Goal: Navigation & Orientation: Find specific page/section

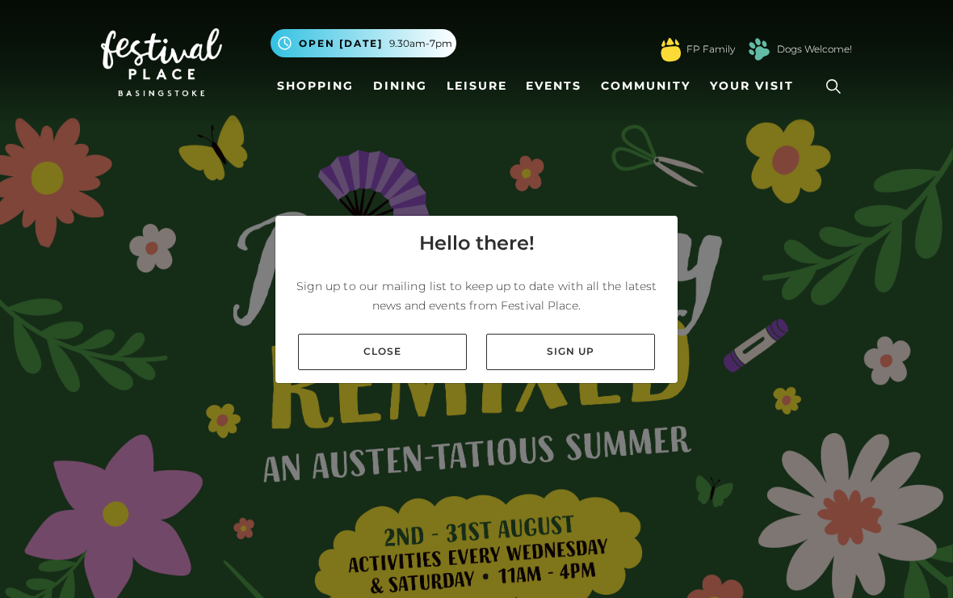
click at [433, 358] on link "Close" at bounding box center [382, 352] width 169 height 36
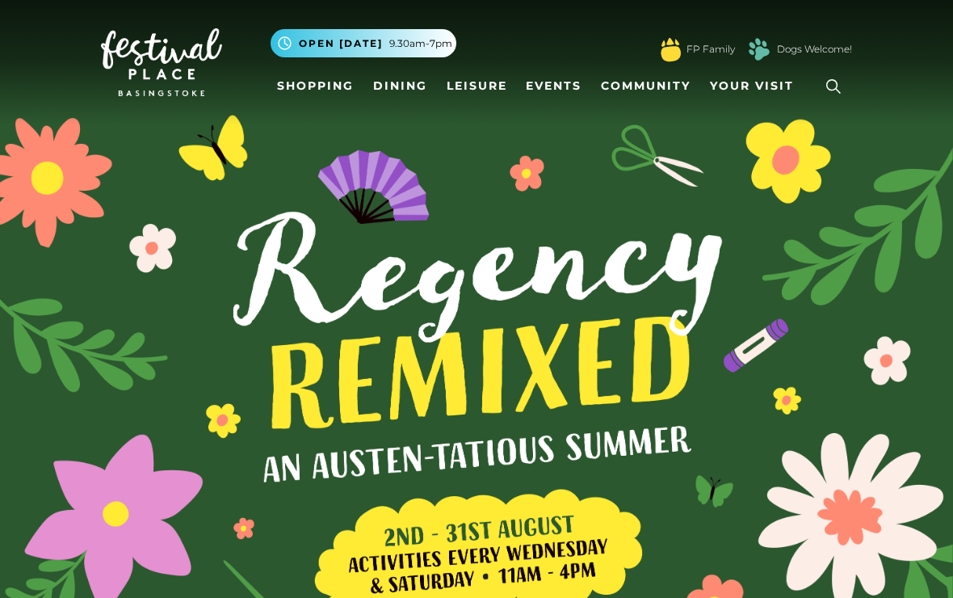
click at [338, 82] on link "Shopping" at bounding box center [316, 86] width 90 height 30
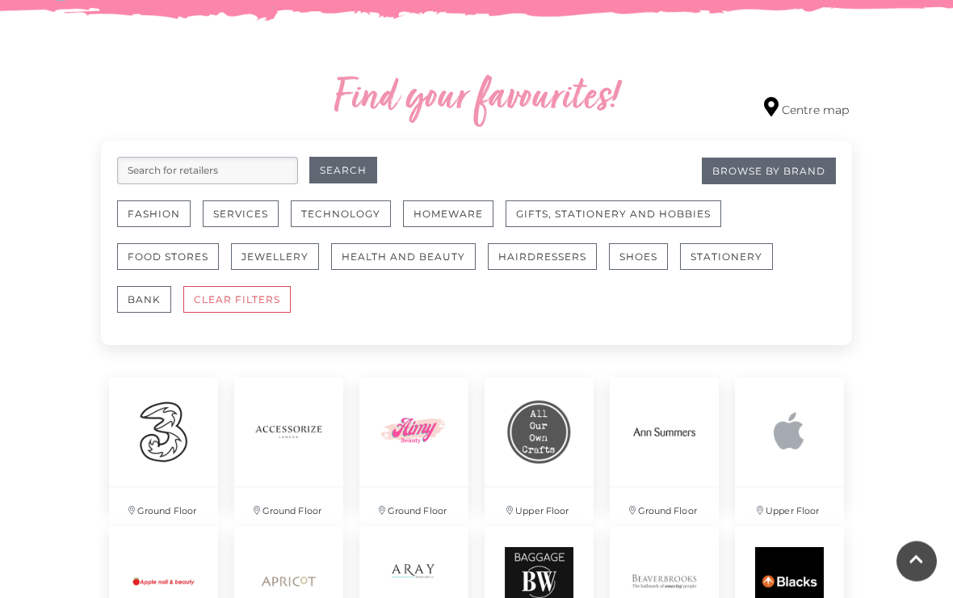
scroll to position [878, 0]
click at [813, 117] on link "Centre map" at bounding box center [806, 108] width 85 height 22
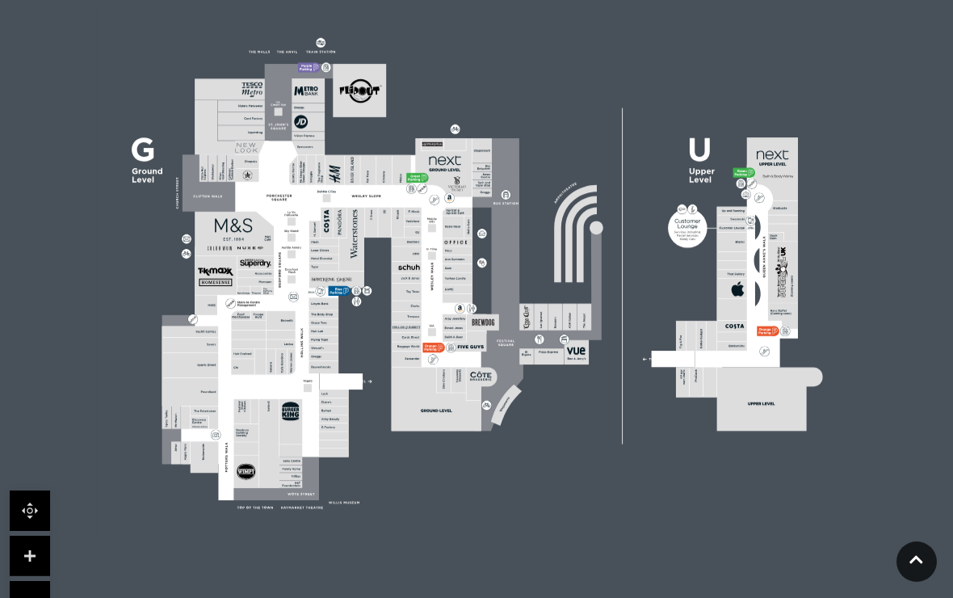
scroll to position [497, 0]
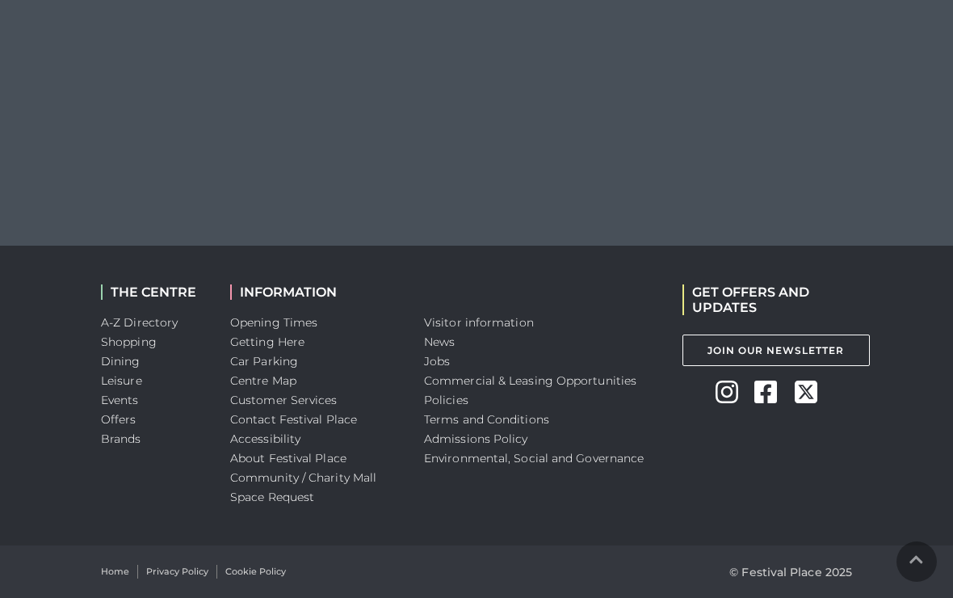
scroll to position [497, 0]
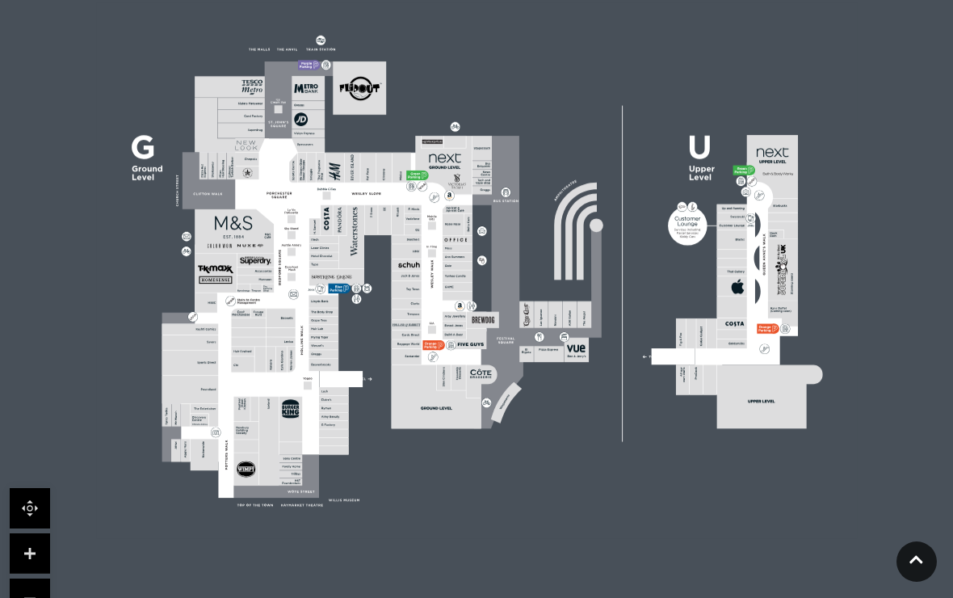
click at [919, 538] on icon at bounding box center [477, 270] width 954 height 536
click at [918, 561] on link at bounding box center [916, 561] width 40 height 40
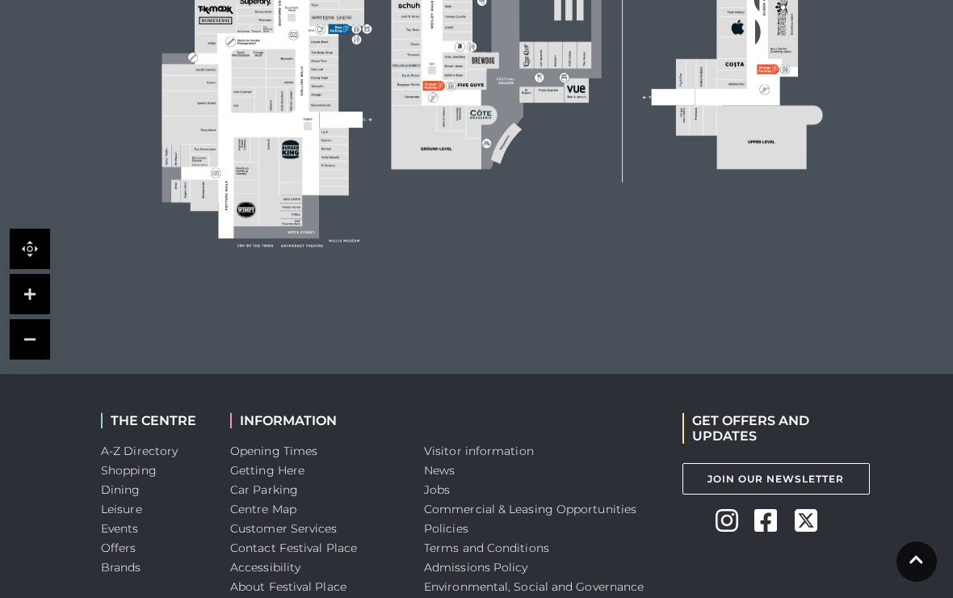
scroll to position [858, 0]
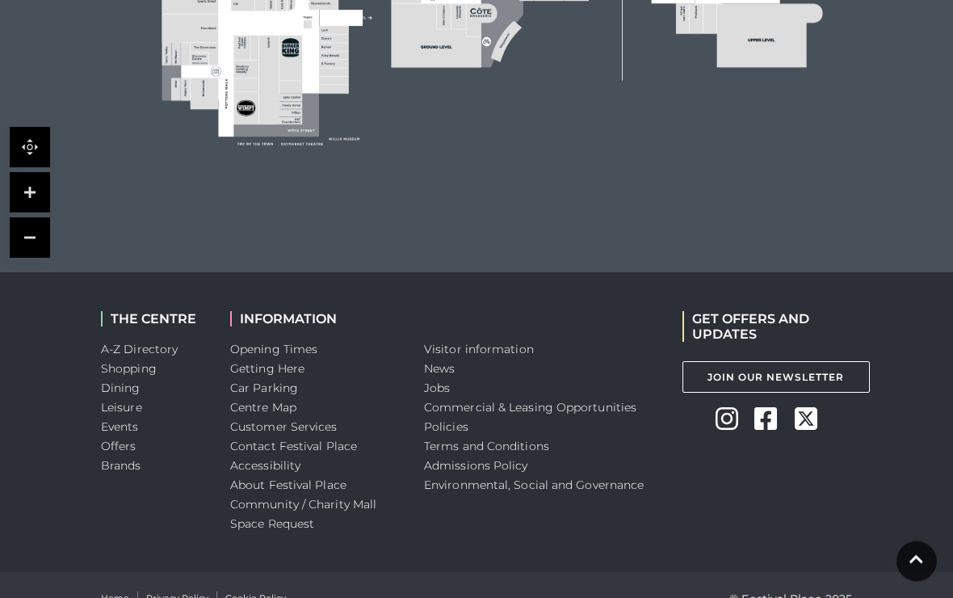
click at [449, 366] on link "News" at bounding box center [439, 369] width 31 height 15
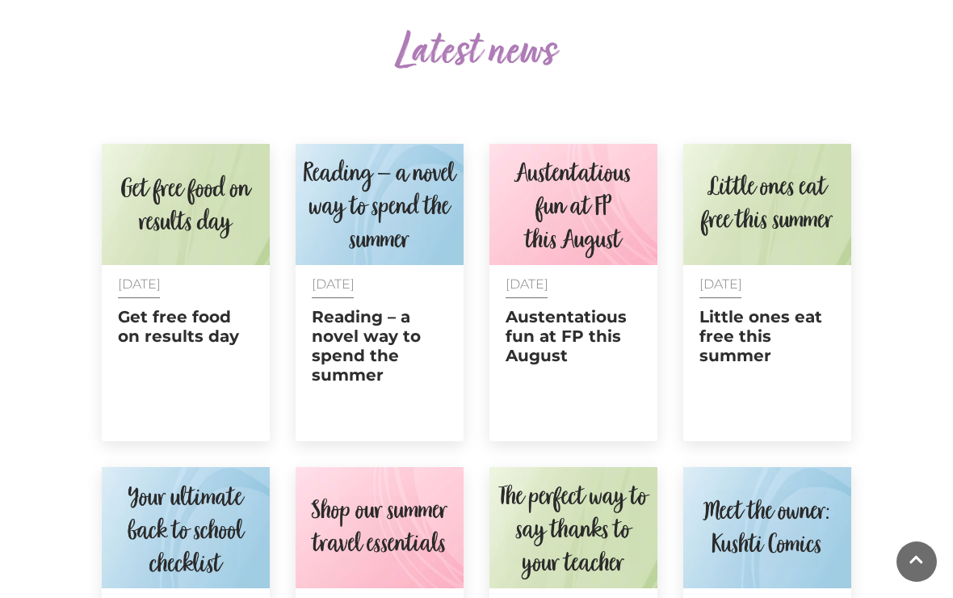
scroll to position [570, 0]
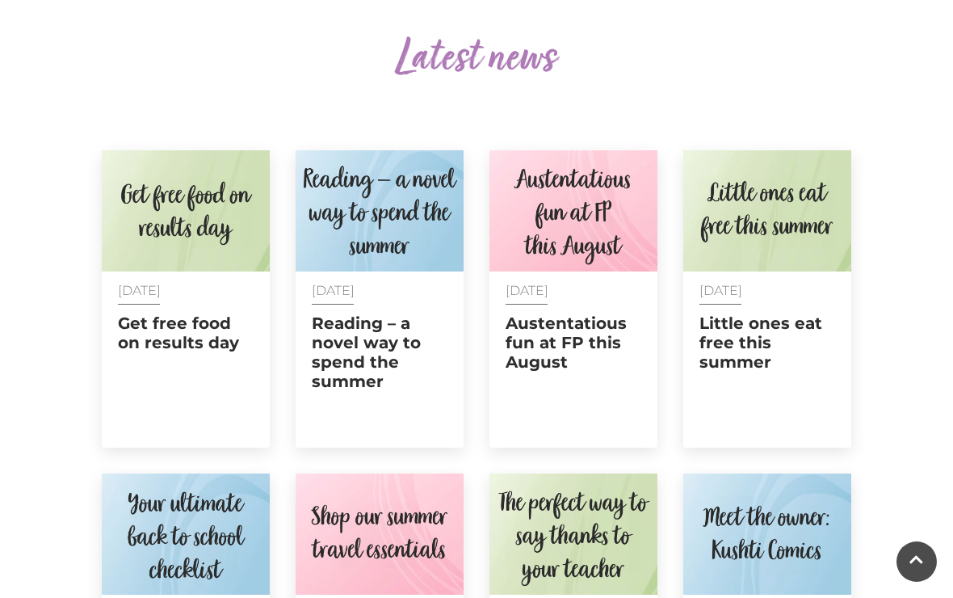
click at [617, 10] on div "Latest news [DATE] Get free food on results day [DATE] Reading – a novel way to…" at bounding box center [476, 445] width 953 height 901
click at [602, 11] on div "Latest news [DATE] Get free food on results day [DATE] Reading – a novel way to…" at bounding box center [476, 445] width 953 height 901
click at [571, 2] on div "Latest news 11 Aug 2025 Get free food on results day 07 Aug 2025 Reading – a no…" at bounding box center [476, 445] width 953 height 901
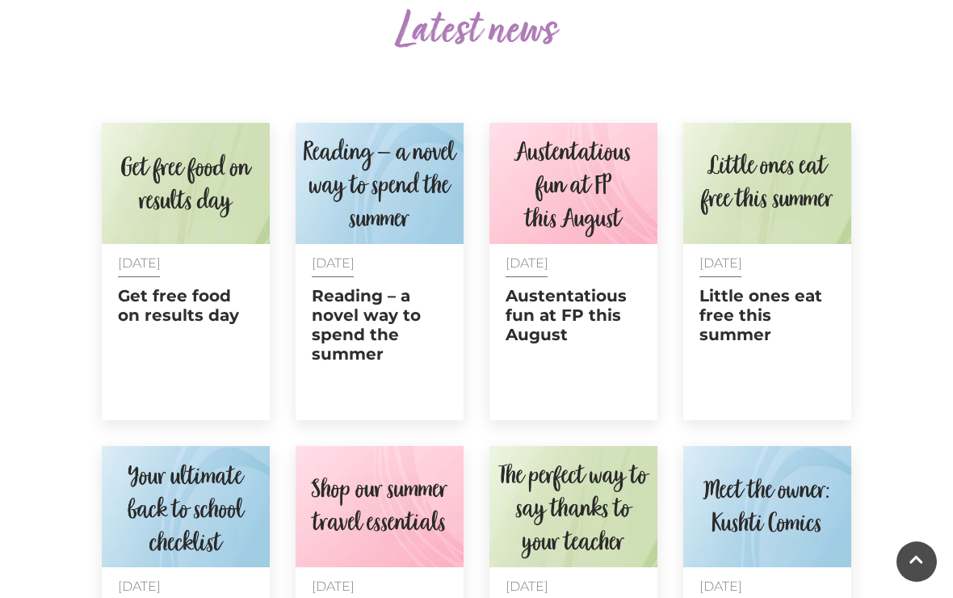
scroll to position [597, 0]
